Goal: Transaction & Acquisition: Book appointment/travel/reservation

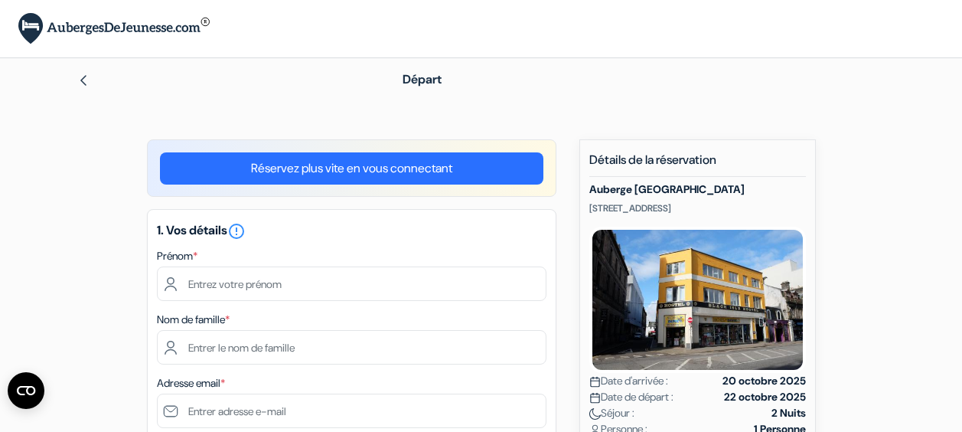
scroll to position [67, 0]
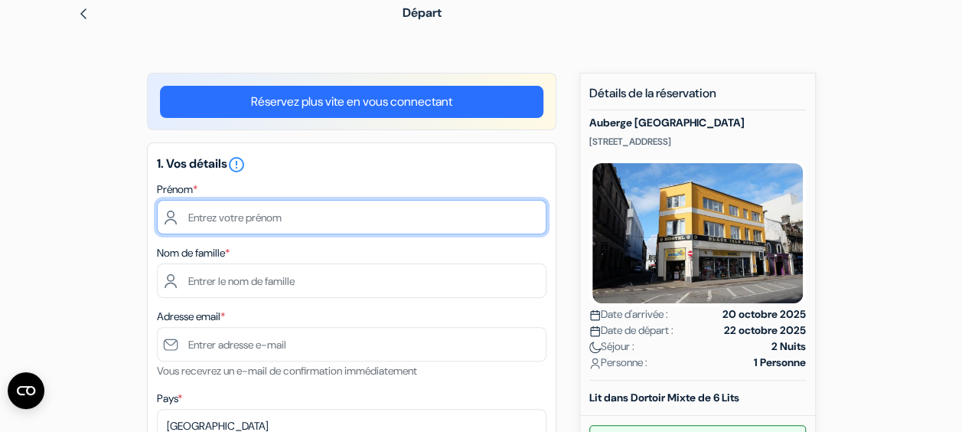
click at [256, 217] on input "text" at bounding box center [351, 217] width 389 height 34
type input "Lise"
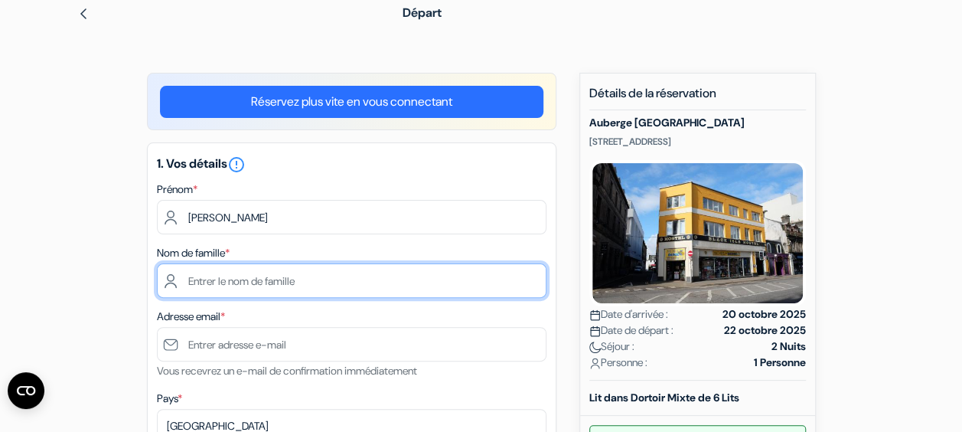
type input "MARGAT"
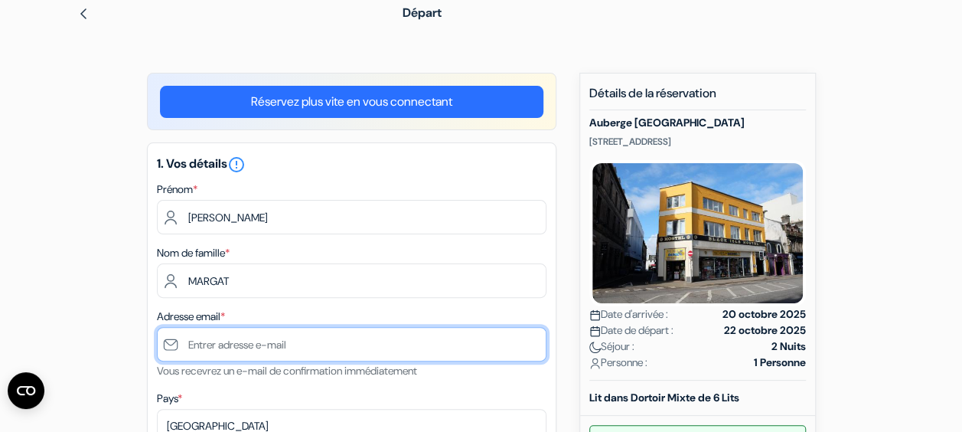
type input "[EMAIL_ADDRESS][DOMAIN_NAME]"
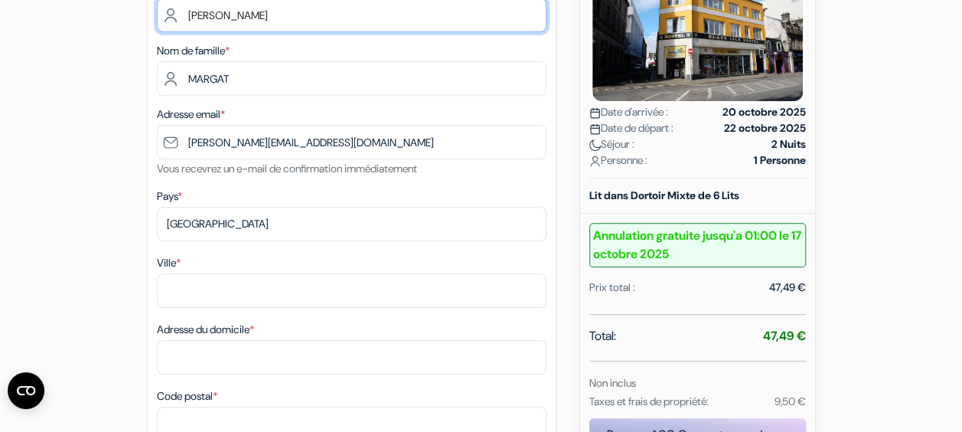
scroll to position [362, 0]
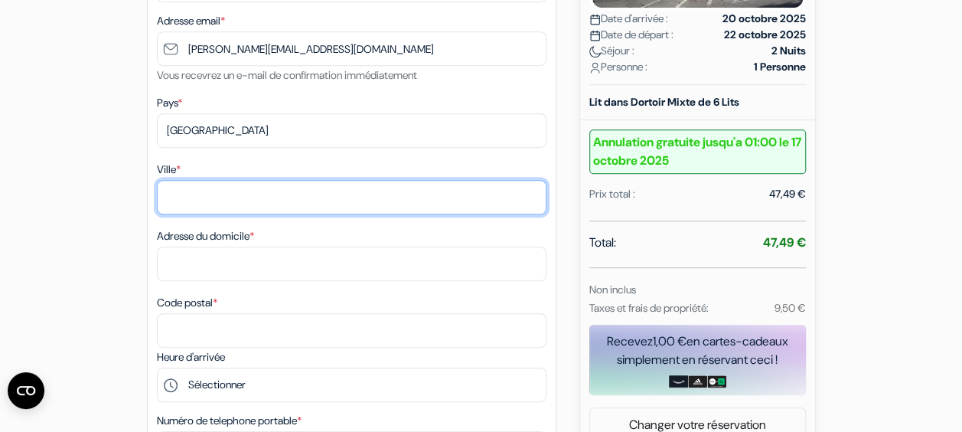
click at [200, 196] on input "Ville *" at bounding box center [351, 197] width 389 height 34
type input "Montreuil"
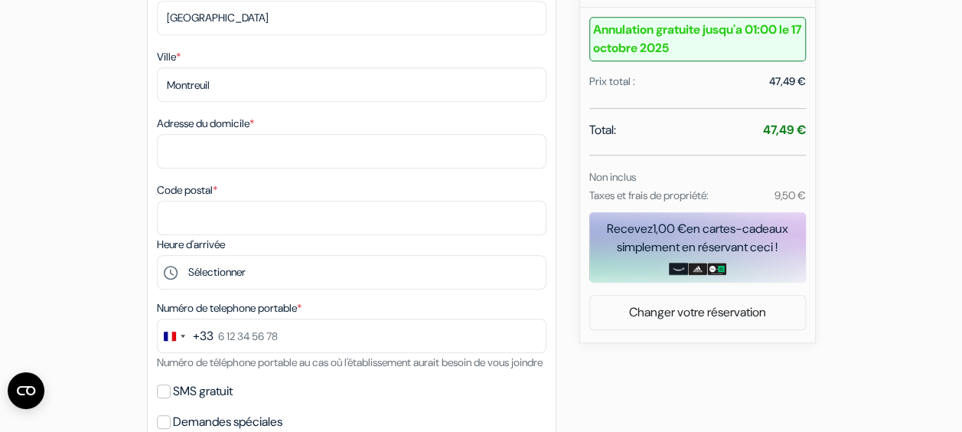
scroll to position [478, 0]
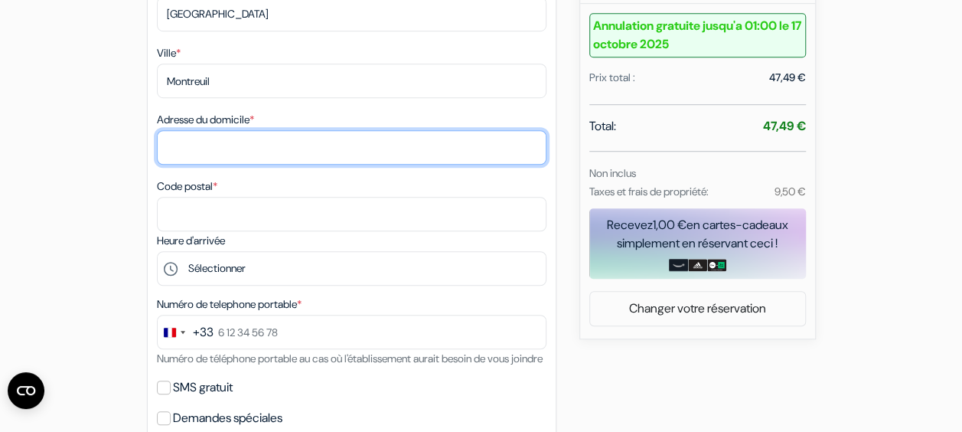
click at [245, 158] on input "Adresse du domicile *" at bounding box center [351, 147] width 389 height 34
type input "3 avenue Walwein"
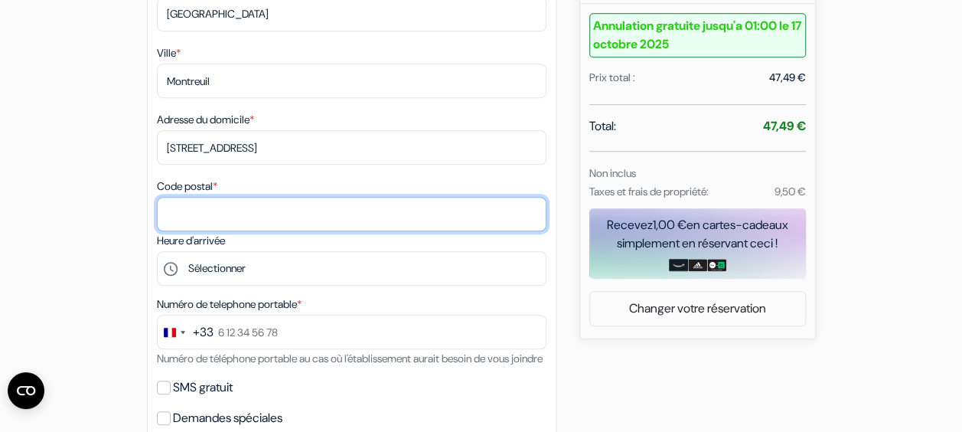
type input "93100"
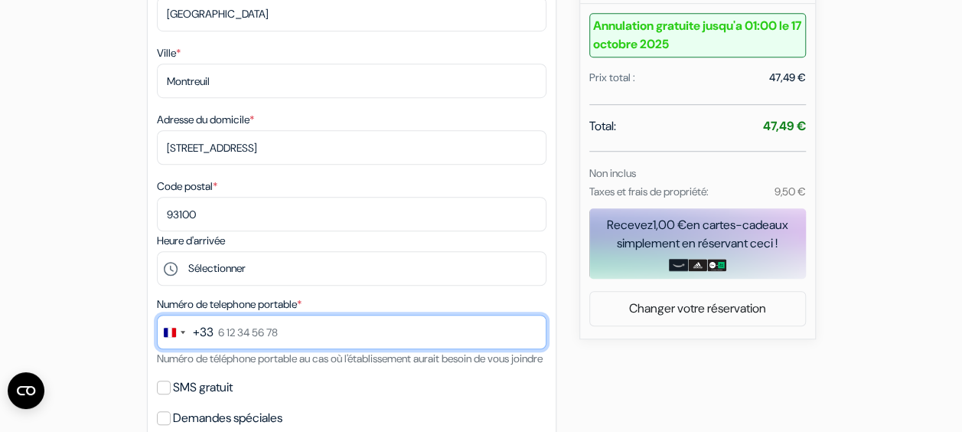
type input "0783011882"
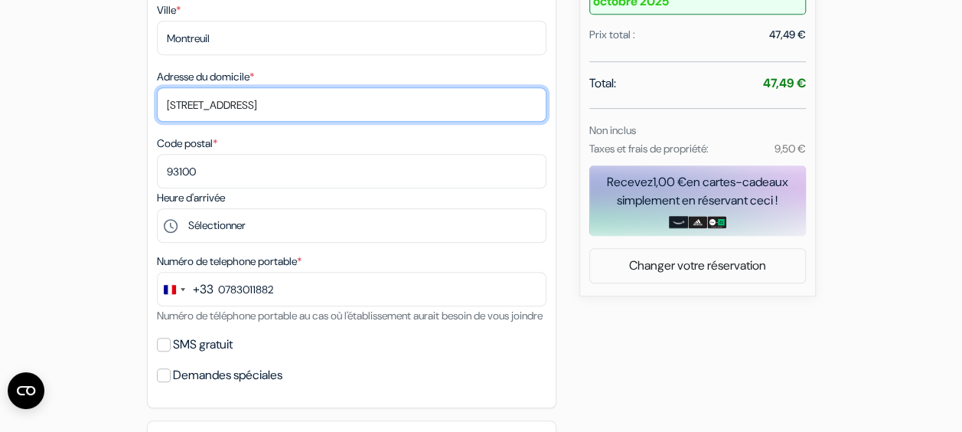
scroll to position [526, 0]
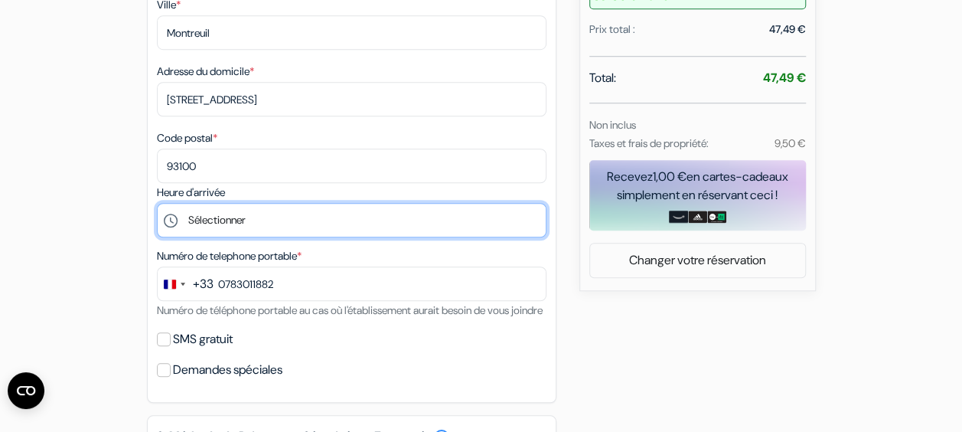
click at [239, 230] on select "Sélectionner 15:00 16:00 17:00 18:00 19:00 20:00 21:00 22:00" at bounding box center [351, 220] width 389 height 34
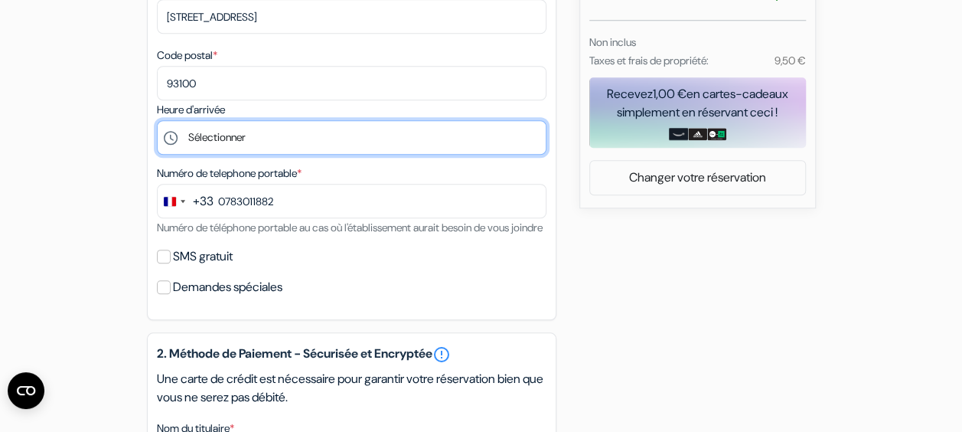
click at [221, 136] on select "Sélectionner 15:00 16:00 17:00 18:00 19:00 20:00 21:00 22:00" at bounding box center [351, 137] width 389 height 34
select select "15"
click at [157, 123] on select "Sélectionner 15:00 16:00 17:00 18:00 19:00 20:00 21:00 22:00" at bounding box center [351, 137] width 389 height 34
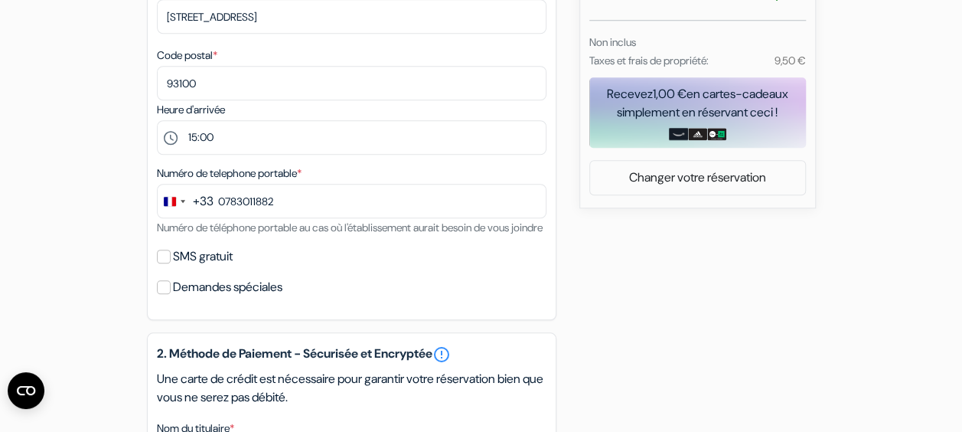
click at [82, 184] on div "add_box Auberge Black Isle 47 Academy Street, Inverness, Ecosse Détails de l'ét…" at bounding box center [481, 216] width 872 height 1372
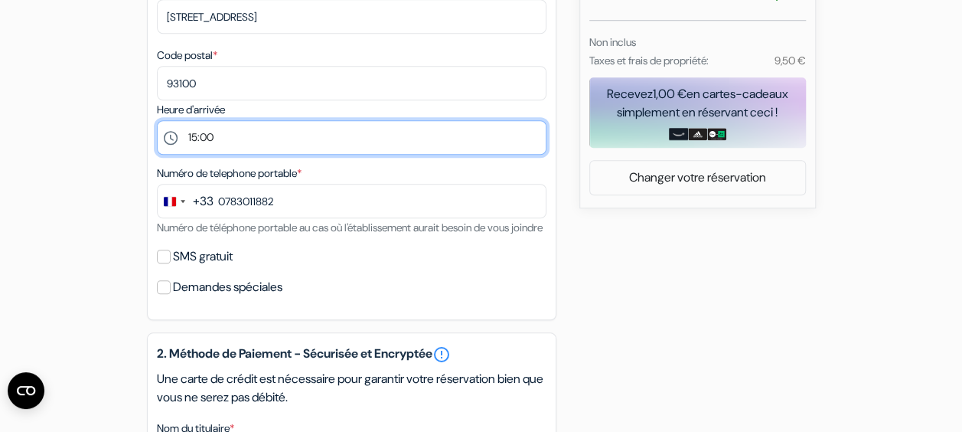
click at [226, 144] on select "Sélectionner 15:00 16:00 17:00 18:00 19:00 20:00 21:00 22:00" at bounding box center [351, 137] width 389 height 34
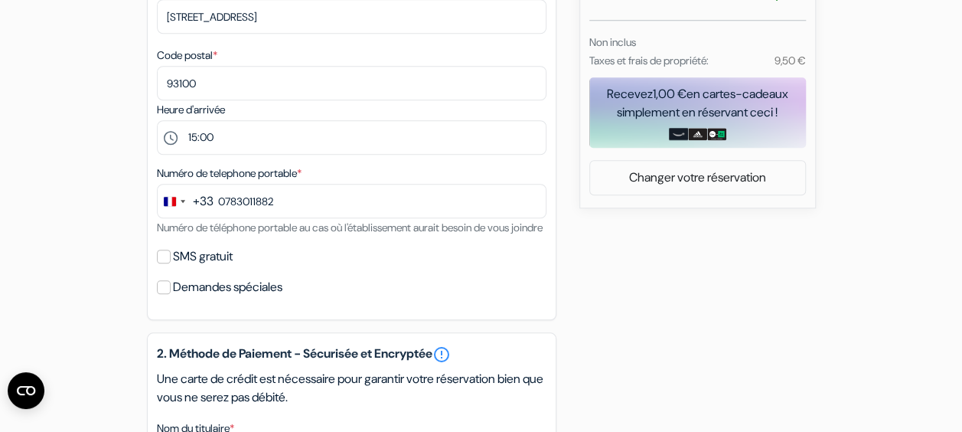
click at [72, 170] on div "add_box Auberge Black Isle 47 Academy Street, Inverness, Ecosse Détails de l'ét…" at bounding box center [481, 216] width 872 height 1372
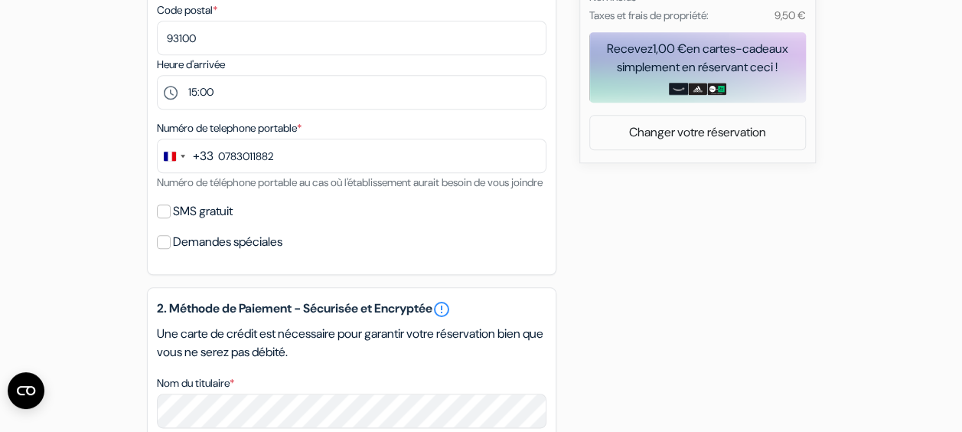
scroll to position [655, 0]
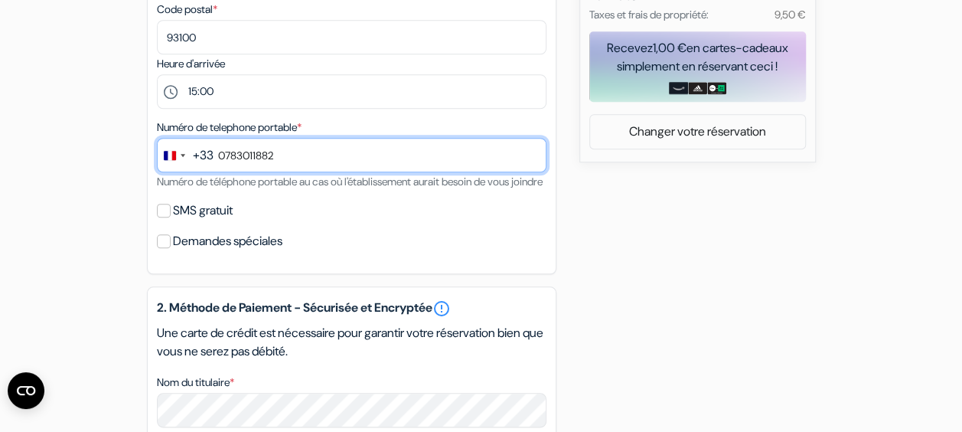
click at [225, 161] on input "0783011882" at bounding box center [351, 155] width 389 height 34
type input "7 83 01 18 82"
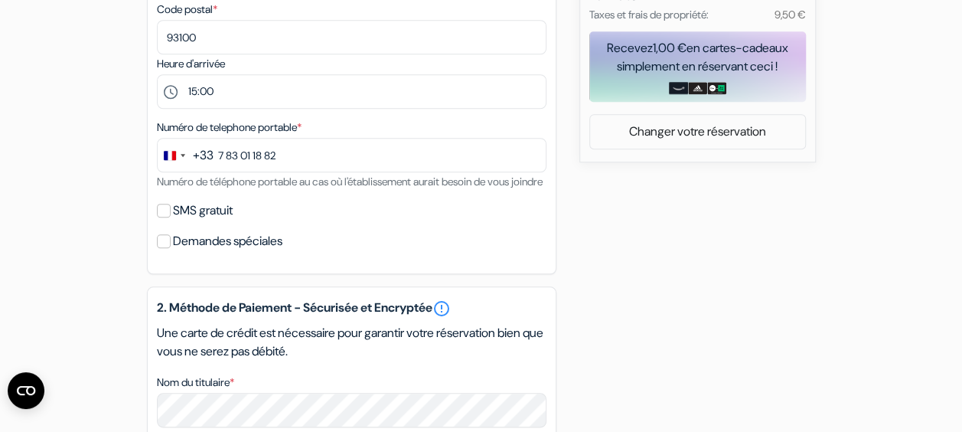
click at [28, 205] on form "Départ add_box Auberge Black Isle 47 Academy Street, Inverness, Ecosse no_plan" at bounding box center [481, 110] width 962 height 1415
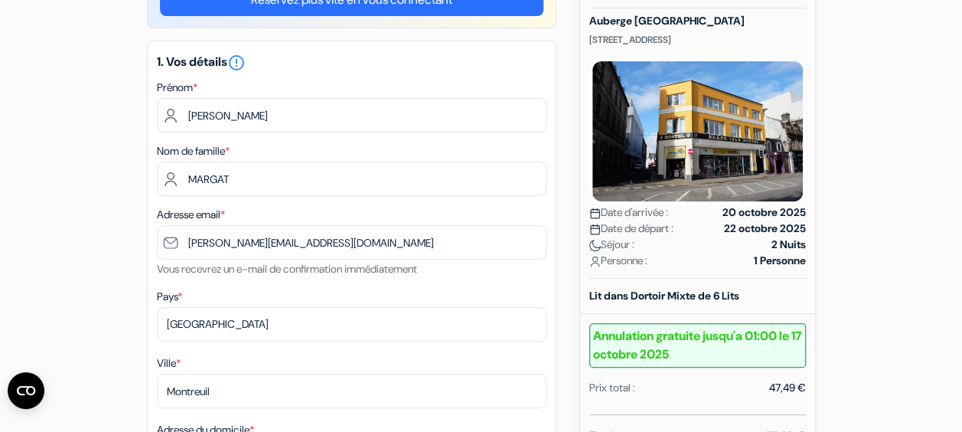
scroll to position [164, 0]
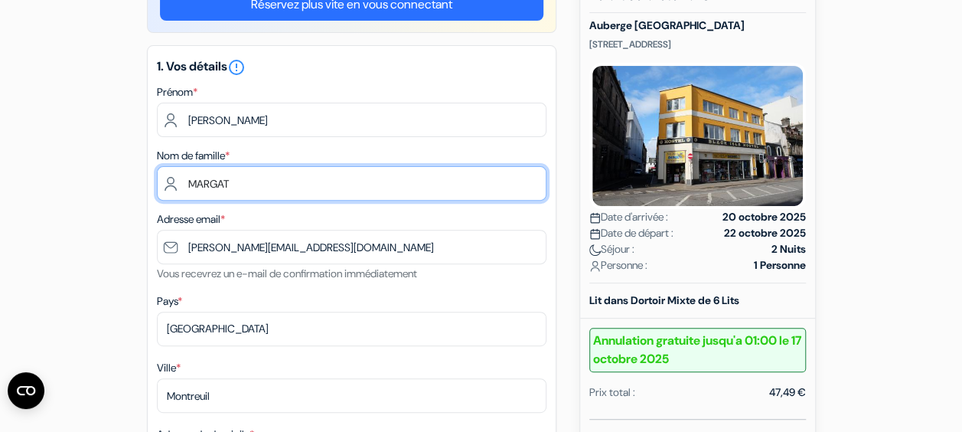
click at [178, 176] on input "MARGAT" at bounding box center [351, 183] width 389 height 34
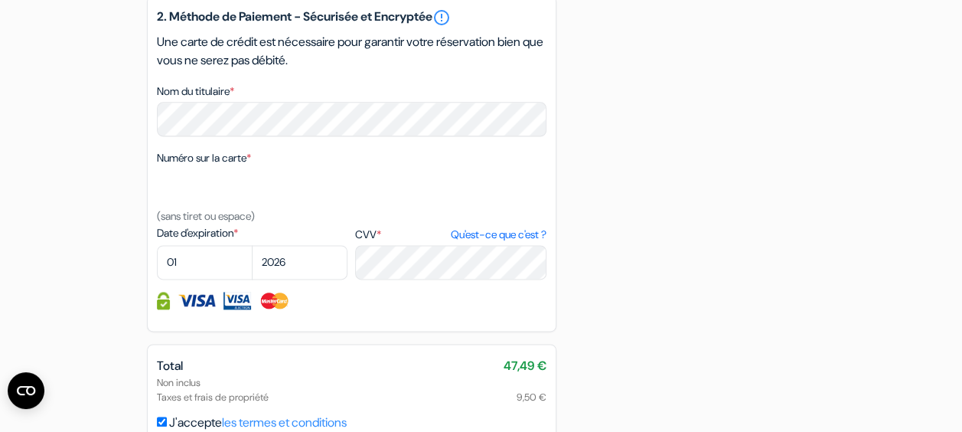
scroll to position [966, 0]
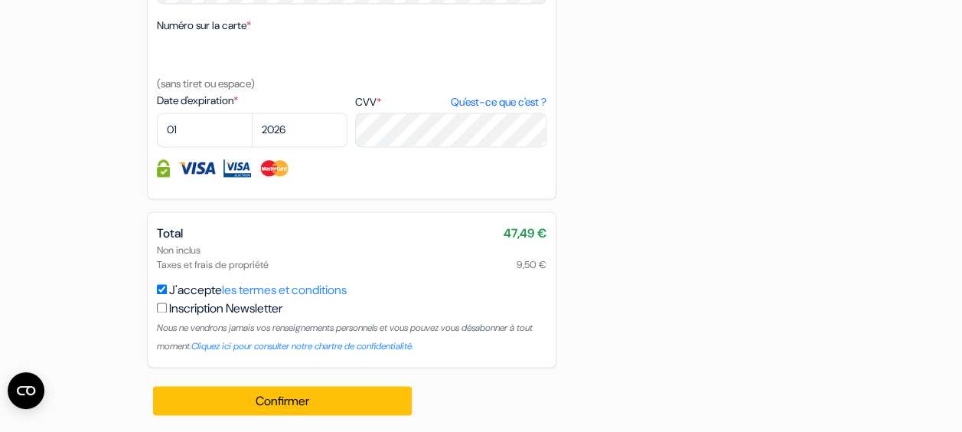
scroll to position [1102, 0]
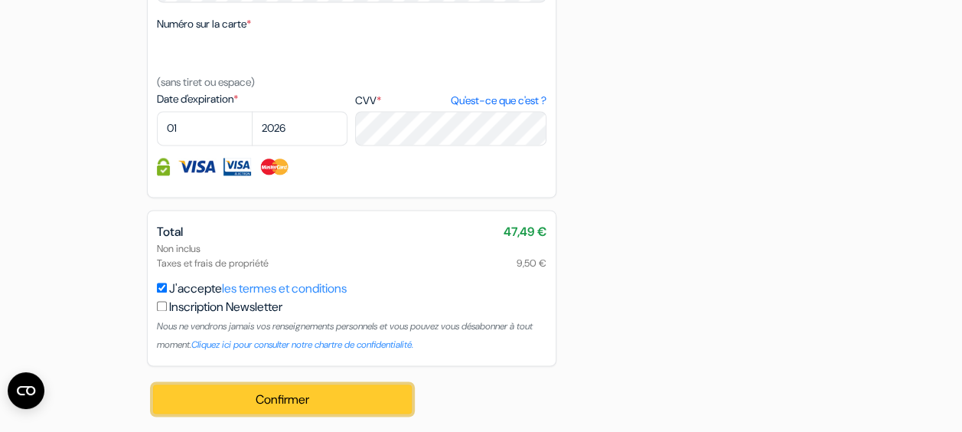
click at [343, 399] on button "Confirmer Loading..." at bounding box center [282, 398] width 259 height 29
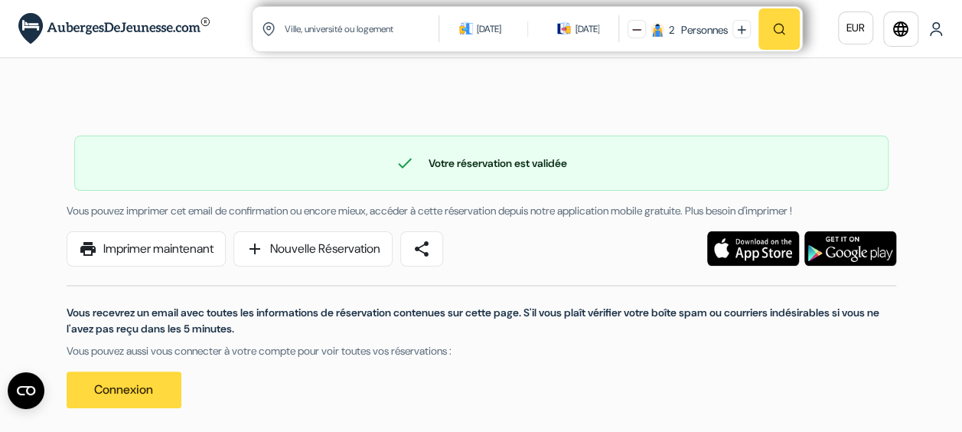
click at [363, 28] on input "text" at bounding box center [362, 28] width 158 height 37
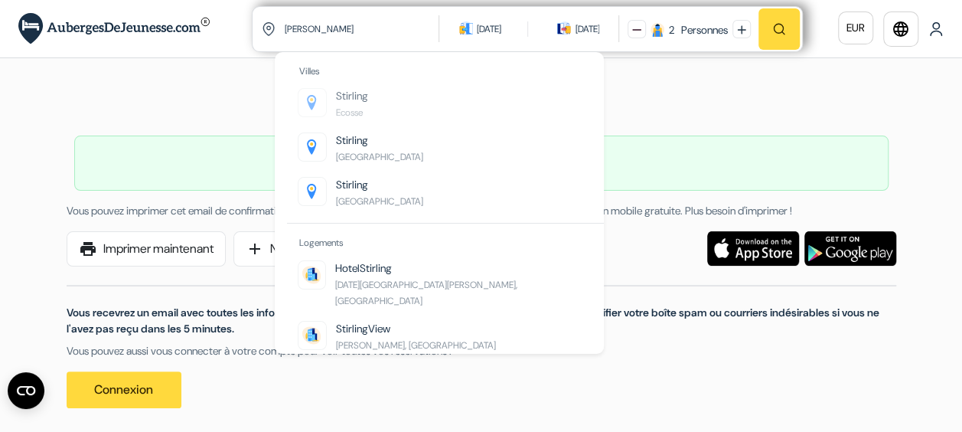
click at [344, 99] on span "Stirling" at bounding box center [352, 96] width 32 height 14
type input "Stirling, Ecosse"
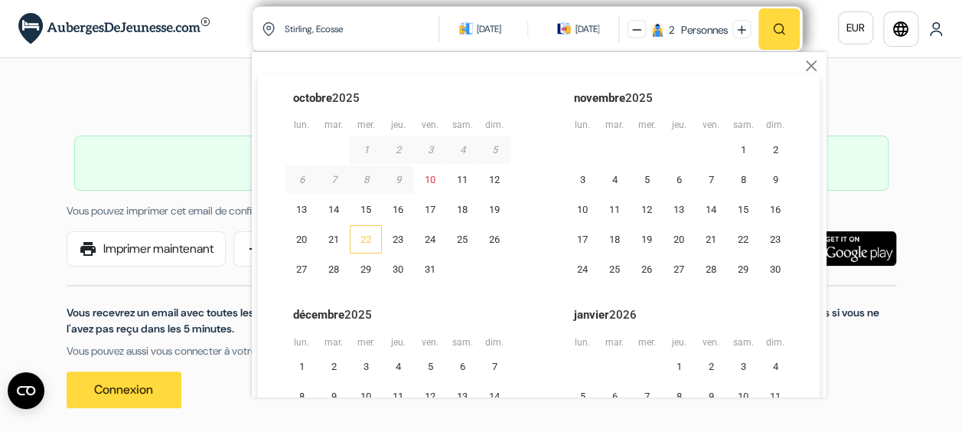
click at [366, 235] on div "22" at bounding box center [366, 239] width 32 height 28
click at [396, 236] on div "23" at bounding box center [398, 239] width 32 height 28
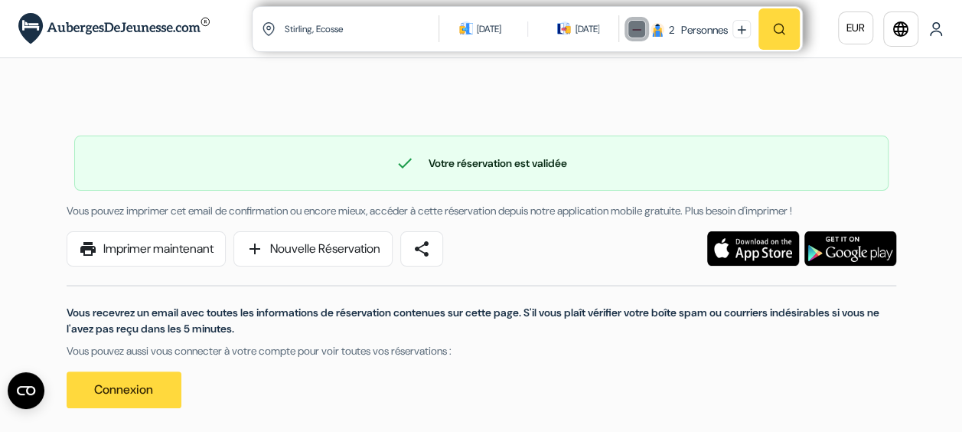
click at [632, 29] on img at bounding box center [636, 29] width 9 height 9
click at [780, 28] on img "button" at bounding box center [779, 29] width 14 height 14
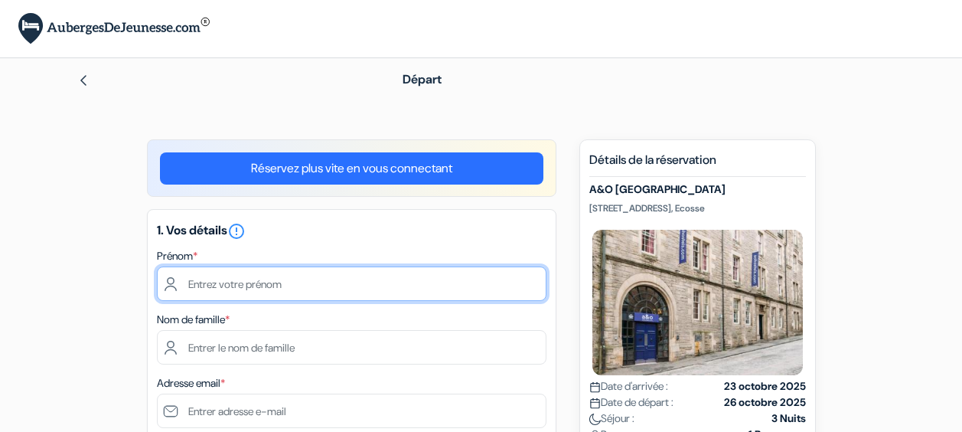
scroll to position [80, 0]
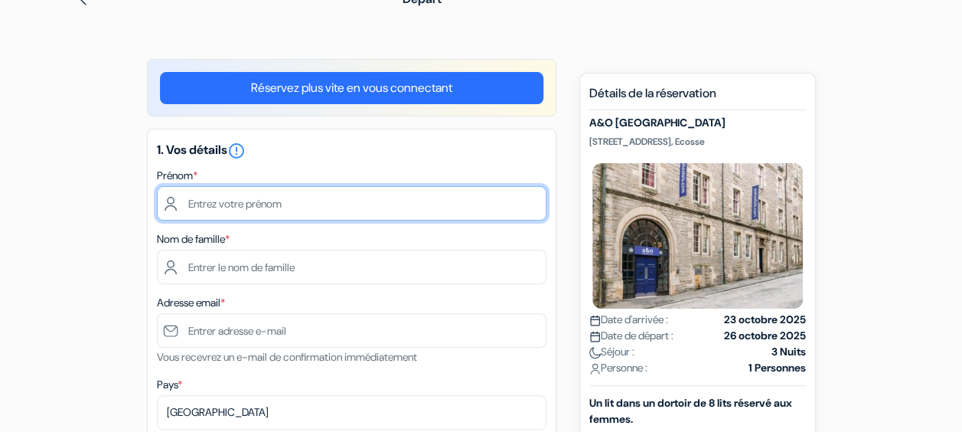
drag, startPoint x: 0, startPoint y: 0, endPoint x: 214, endPoint y: 191, distance: 286.7
click at [214, 191] on input "text" at bounding box center [351, 203] width 389 height 34
type input "Lise"
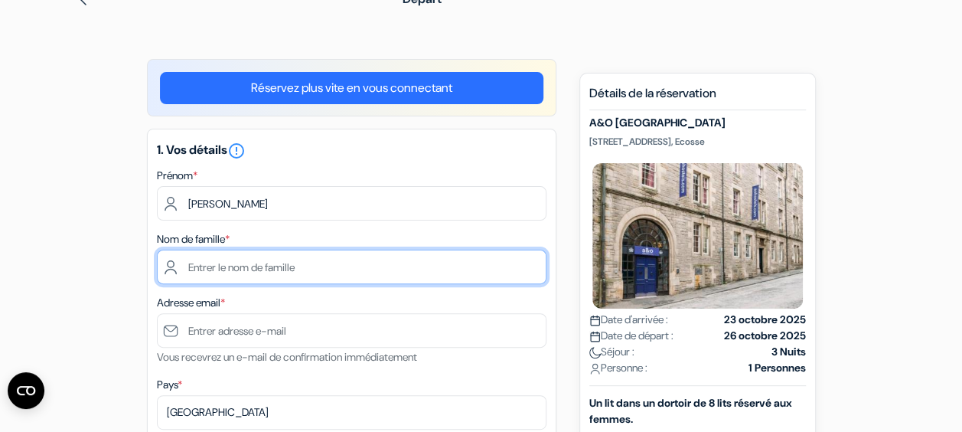
type input "MARGAT"
type input "[EMAIL_ADDRESS][DOMAIN_NAME]"
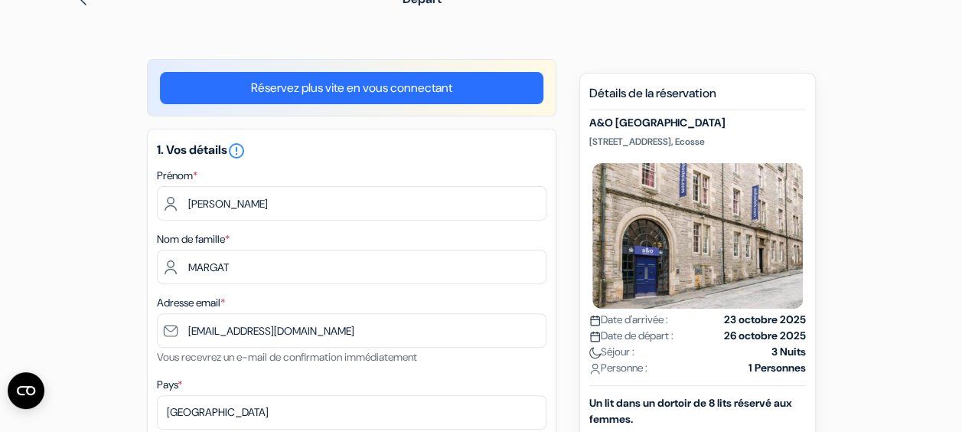
select select "2026"
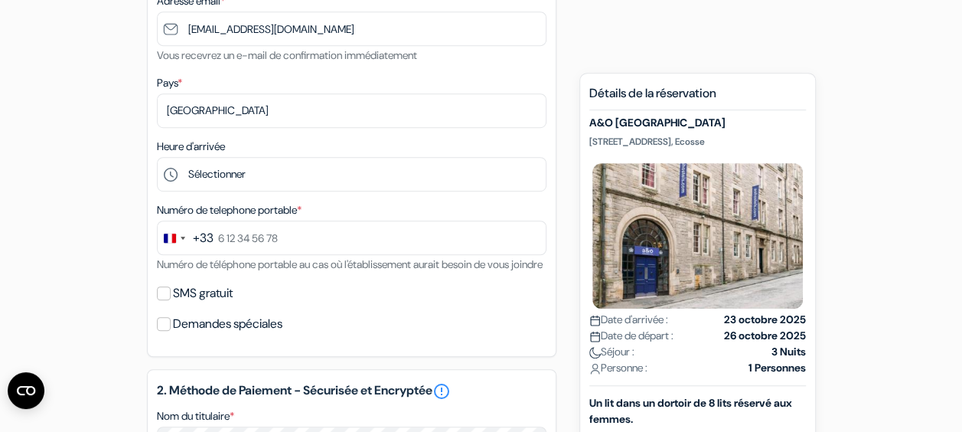
scroll to position [383, 0]
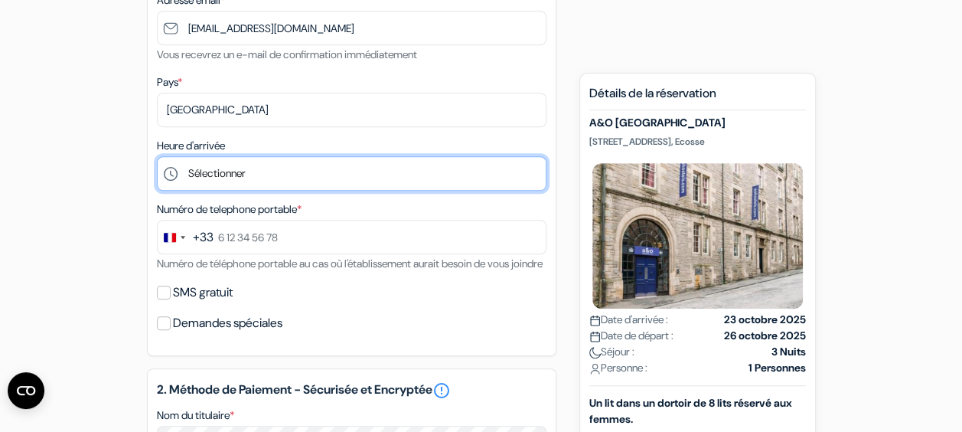
click at [236, 176] on select "Sélectionner 1:00 2:00 3:00 4:00 5:00 6:00 7:00 8:00 9:00 10:00 11:00 12:00 13:…" at bounding box center [351, 173] width 389 height 34
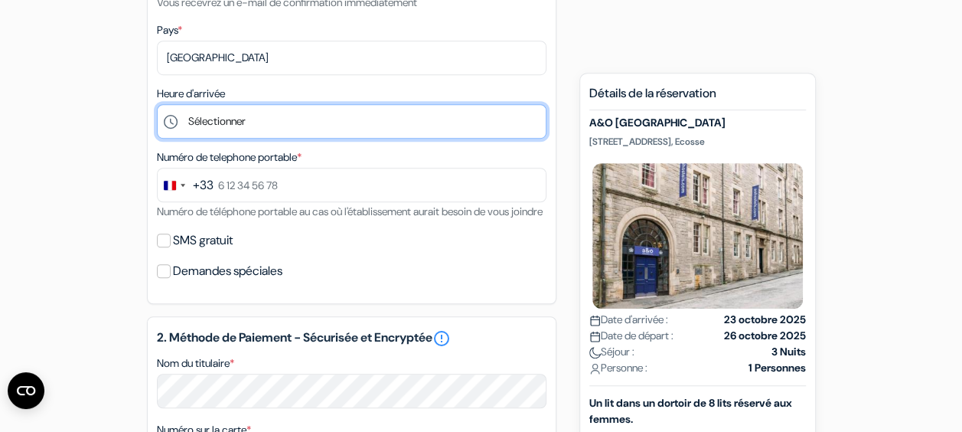
click at [210, 115] on select "Sélectionner 1:00 2:00 3:00 4:00 5:00 6:00 7:00 8:00 9:00 10:00 11:00 12:00 13:…" at bounding box center [351, 121] width 389 height 34
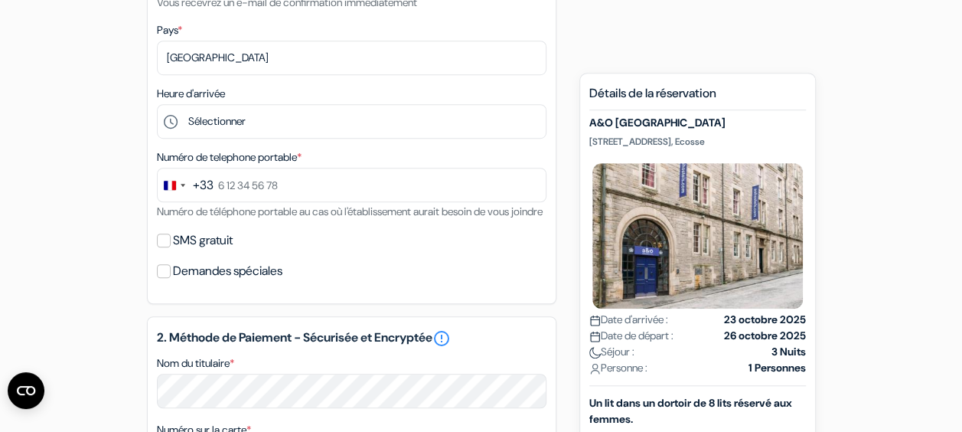
click at [38, 189] on form "Départ add_box A&O Edinburgh City 50 Blackfriars Street, Édimbourg, Ecosse Déta…" at bounding box center [481, 271] width 962 height 1295
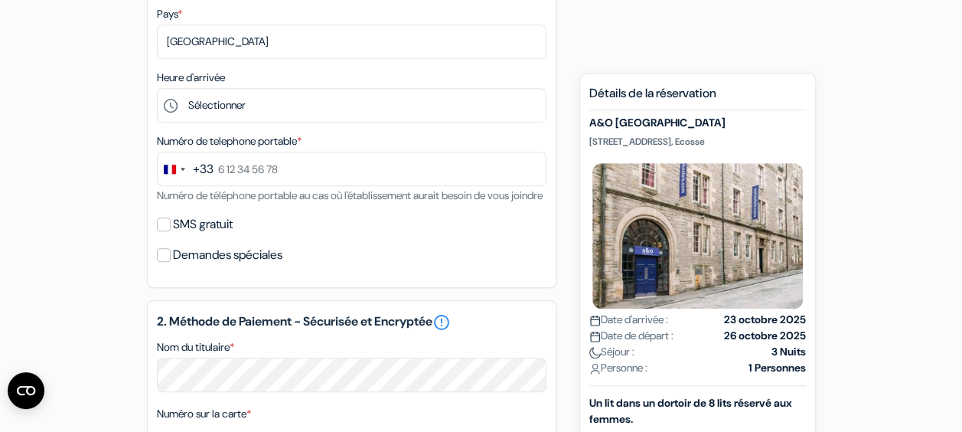
scroll to position [451, 0]
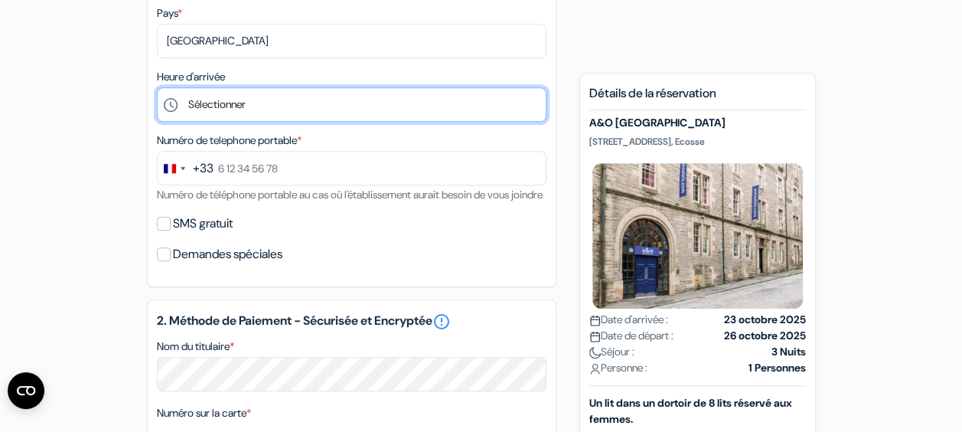
click at [210, 111] on select "Sélectionner 1:00 2:00 3:00 4:00 5:00 6:00 7:00 8:00 9:00 10:00 11:00 12:00 13:…" at bounding box center [351, 104] width 389 height 34
click at [157, 89] on select "Sélectionner 1:00 2:00 3:00 4:00 5:00 6:00 7:00 8:00 9:00 10:00 11:00 12:00 13:…" at bounding box center [351, 104] width 389 height 34
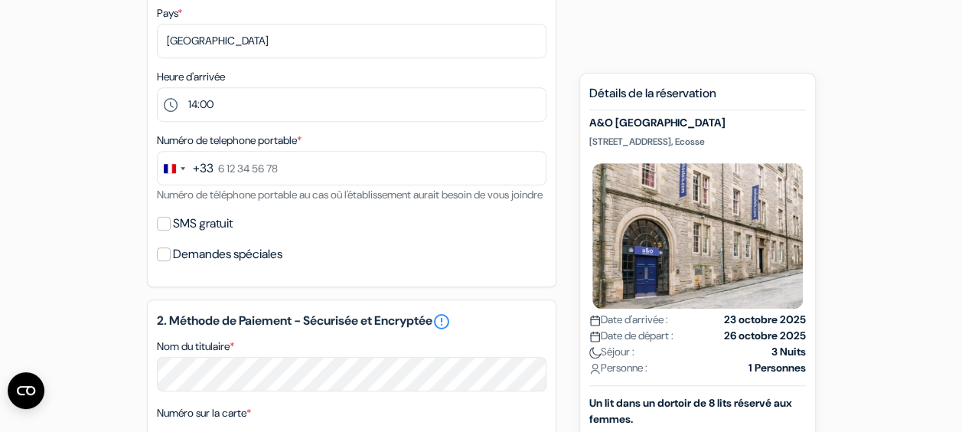
click at [45, 196] on div "add_box A&O Edinburgh City 50 Blackfriars Street, Édimbourg, Ecosse Détails de …" at bounding box center [481, 314] width 872 height 1252
drag, startPoint x: 45, startPoint y: 196, endPoint x: 80, endPoint y: 249, distance: 63.7
click at [80, 249] on div "add_box A&O Edinburgh City 50 Blackfriars Street, Édimbourg, Ecosse Détails de …" at bounding box center [481, 314] width 872 height 1252
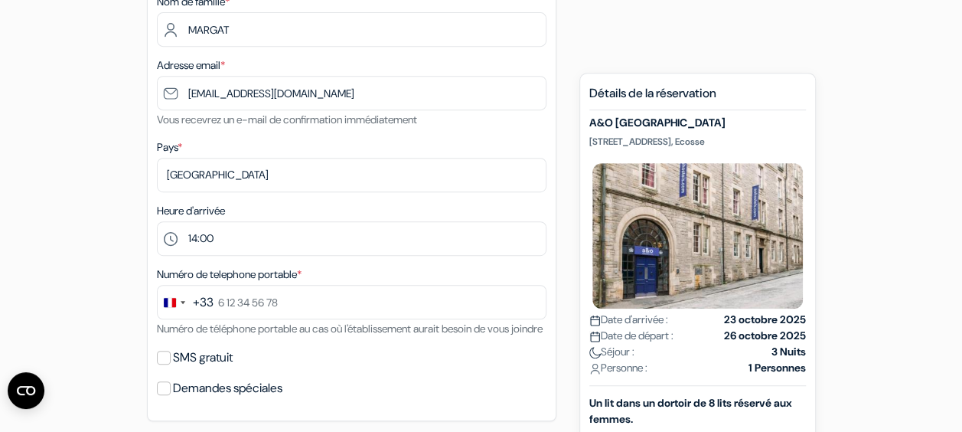
scroll to position [348, 0]
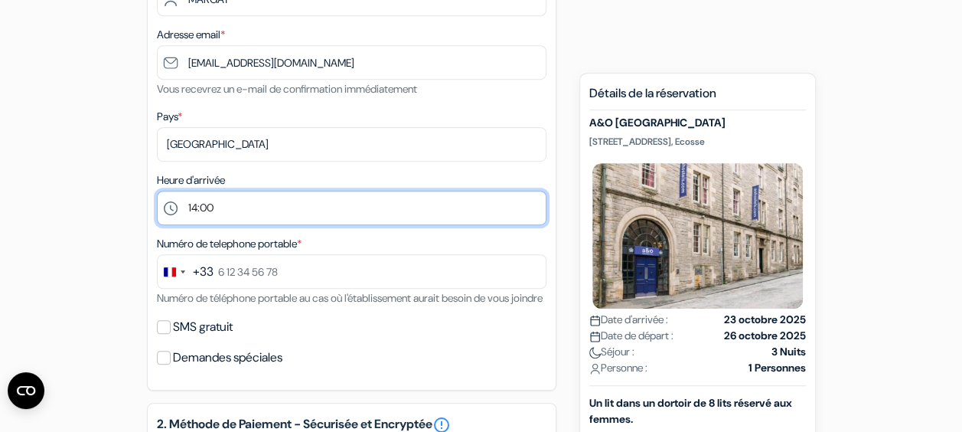
click at [233, 199] on select "Sélectionner 1:00 2:00 3:00 4:00 5:00 6:00 7:00 8:00 9:00 10:00 11:00 12:00 13:…" at bounding box center [351, 208] width 389 height 34
select select "16"
click at [157, 192] on select "Sélectionner 1:00 2:00 3:00 4:00 5:00 6:00 7:00 8:00 9:00 10:00 11:00 12:00 13:…" at bounding box center [351, 208] width 389 height 34
click at [252, 217] on select "Sélectionner 1:00 2:00 3:00 4:00 5:00 6:00 7:00 8:00 9:00 10:00 11:00 12:00 13:…" at bounding box center [351, 208] width 389 height 34
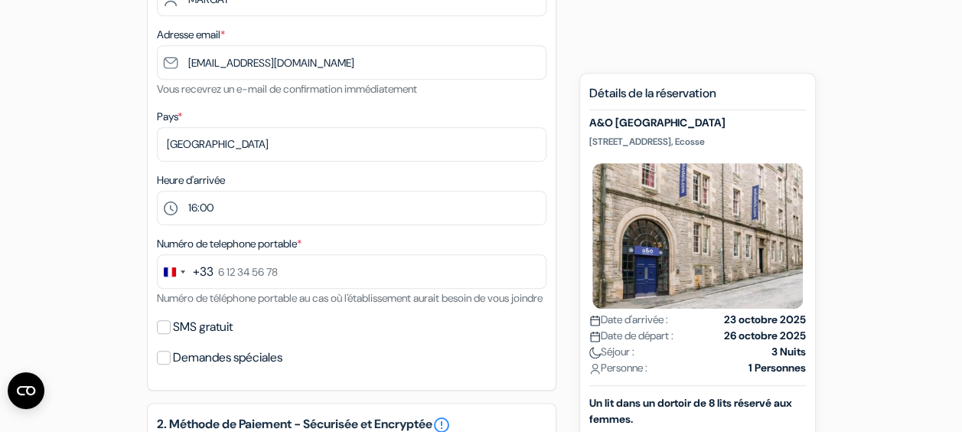
click at [66, 214] on div "add_box A&O Edinburgh City 50 Blackfriars Street, Édimbourg, Ecosse Détails de …" at bounding box center [481, 417] width 872 height 1252
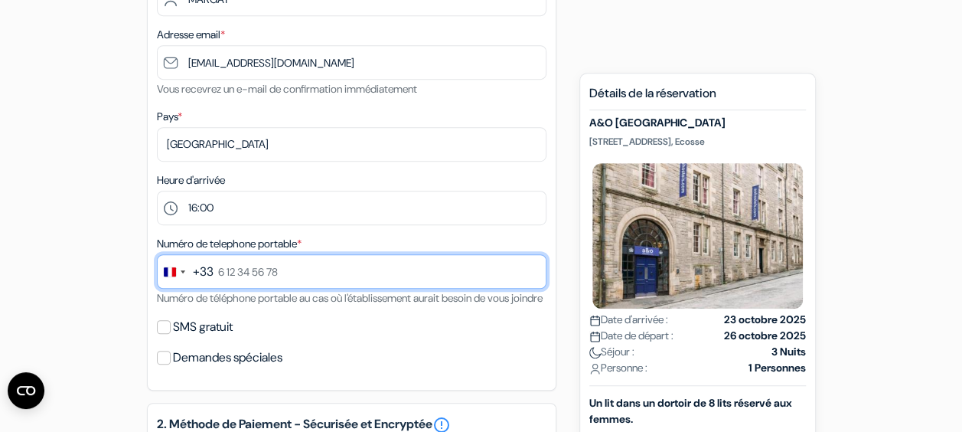
click at [263, 288] on input "text" at bounding box center [351, 271] width 389 height 34
click at [223, 275] on input "0783011882" at bounding box center [351, 271] width 389 height 34
type input "7 83 01 18 82"
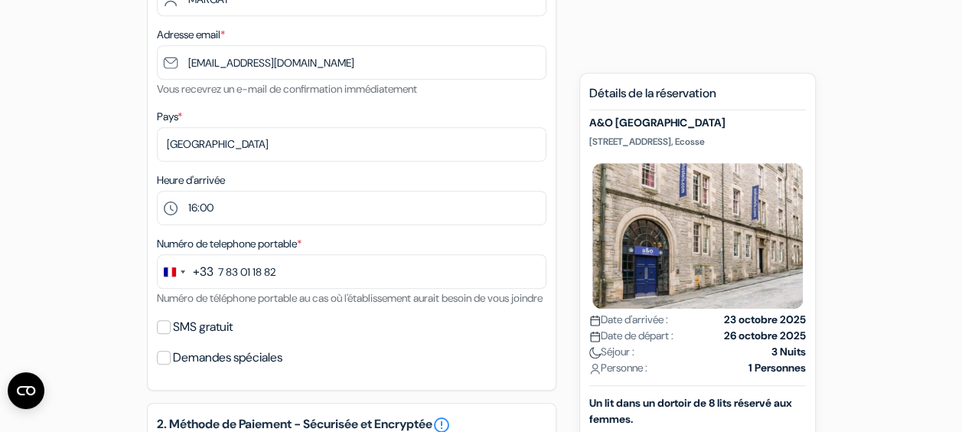
click at [60, 235] on div "add_box A&O Edinburgh City 50 Blackfriars Street, Édimbourg, Ecosse Détails de …" at bounding box center [481, 417] width 872 height 1252
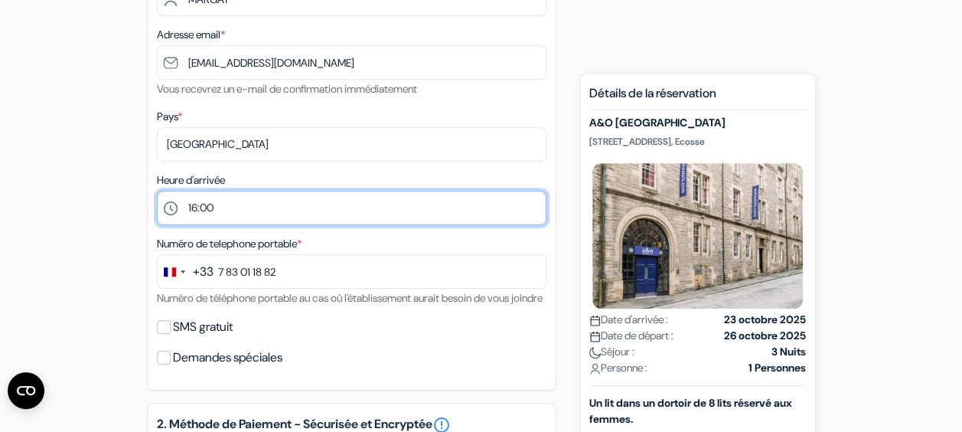
click at [197, 200] on select "Sélectionner 1:00 2:00 3:00 4:00 5:00 6:00 7:00 8:00 9:00 10:00 11:00 12:00 13:…" at bounding box center [351, 208] width 389 height 34
click at [157, 192] on select "Sélectionner 1:00 2:00 3:00 4:00 5:00 6:00 7:00 8:00 9:00 10:00 11:00 12:00 13:…" at bounding box center [351, 208] width 389 height 34
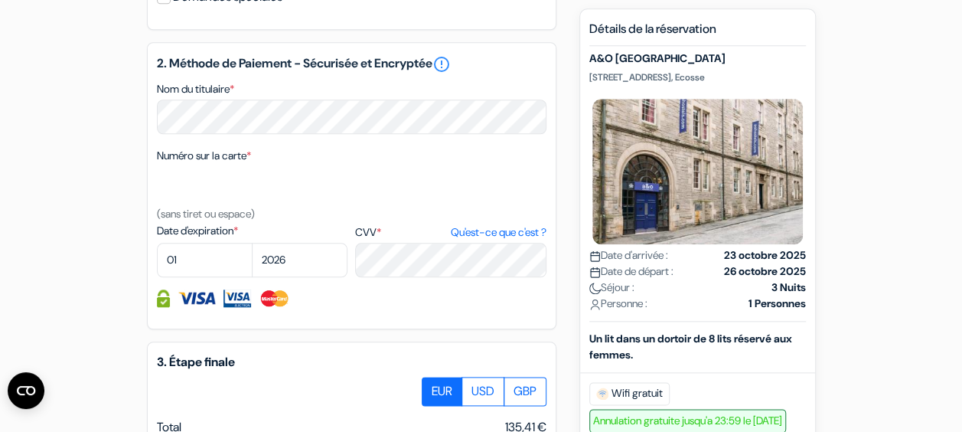
scroll to position [716, 0]
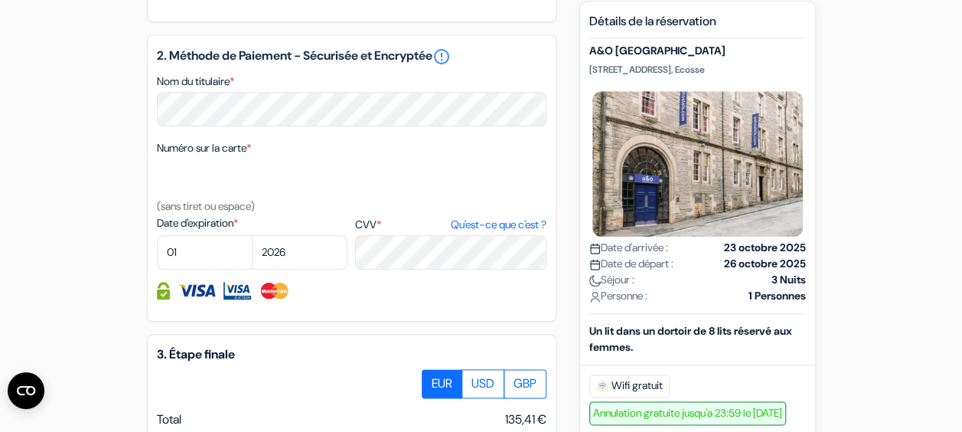
click at [67, 258] on div "add_box A&O Edinburgh City 50 Blackfriars Street, Édimbourg, Ecosse Détails de …" at bounding box center [481, 49] width 872 height 1252
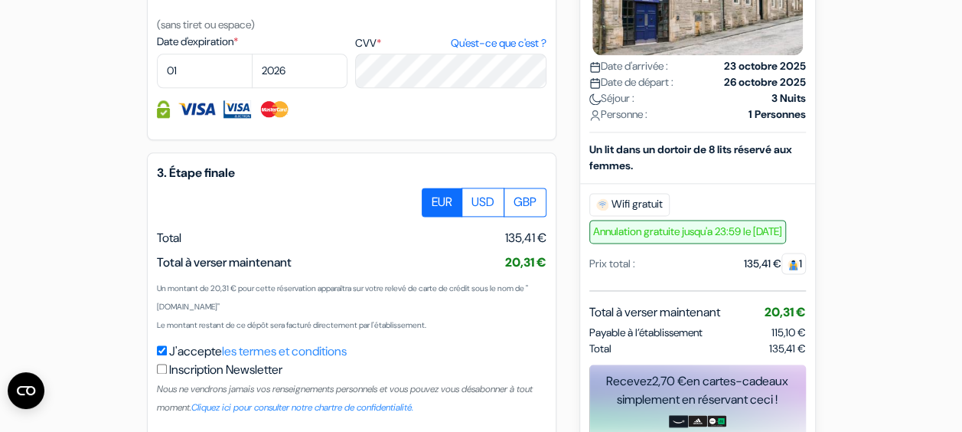
scroll to position [995, 0]
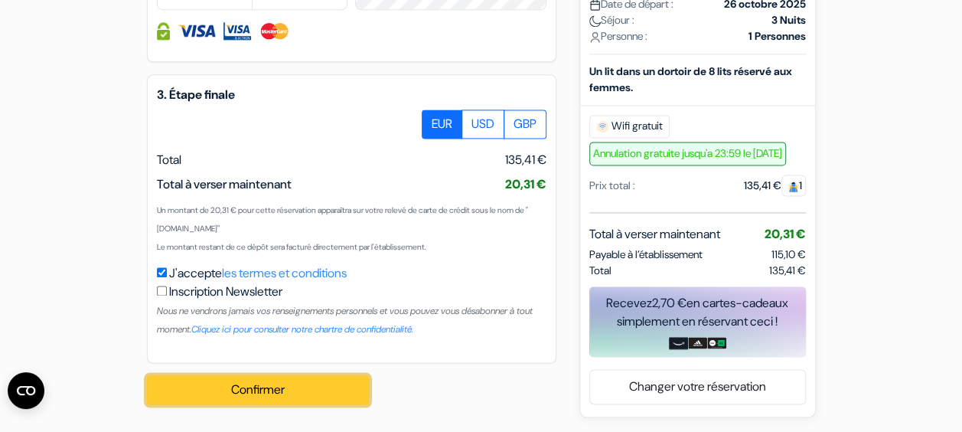
click at [280, 390] on button "Confirmer Loading..." at bounding box center [258, 389] width 222 height 29
